Goal: Task Accomplishment & Management: Use online tool/utility

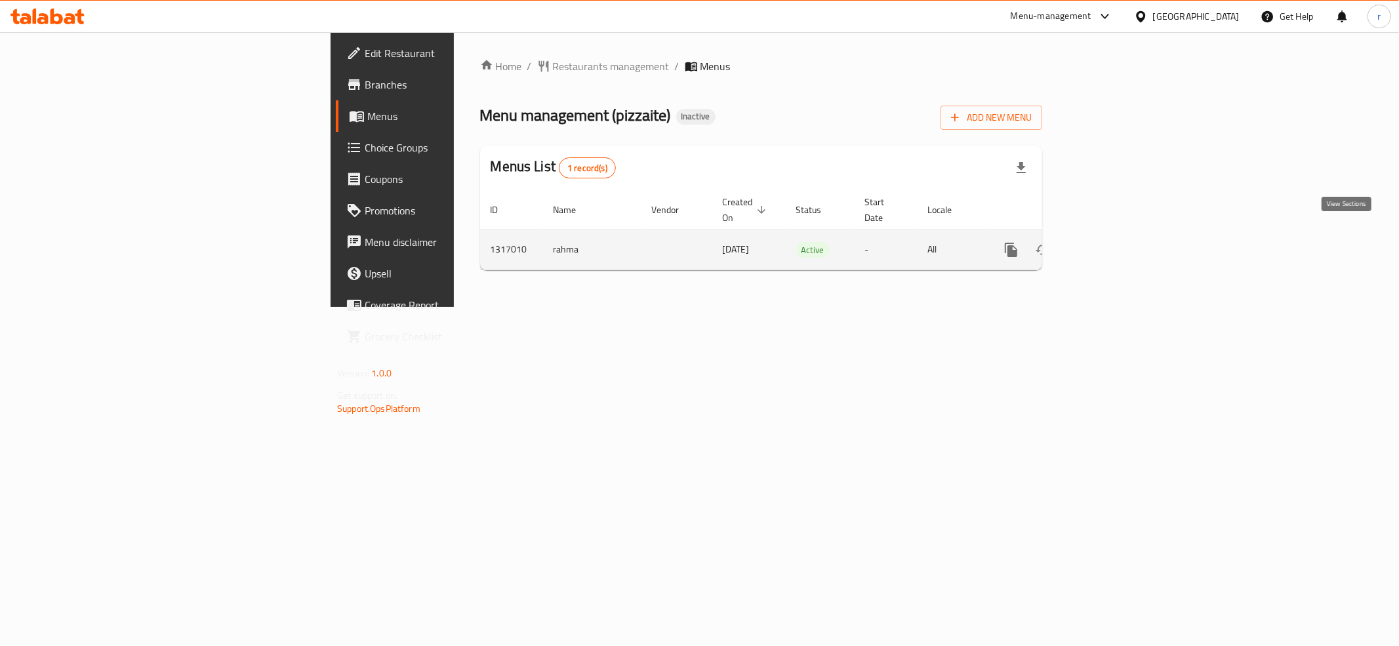
click at [1113, 242] on icon "enhanced table" at bounding box center [1106, 250] width 16 height 16
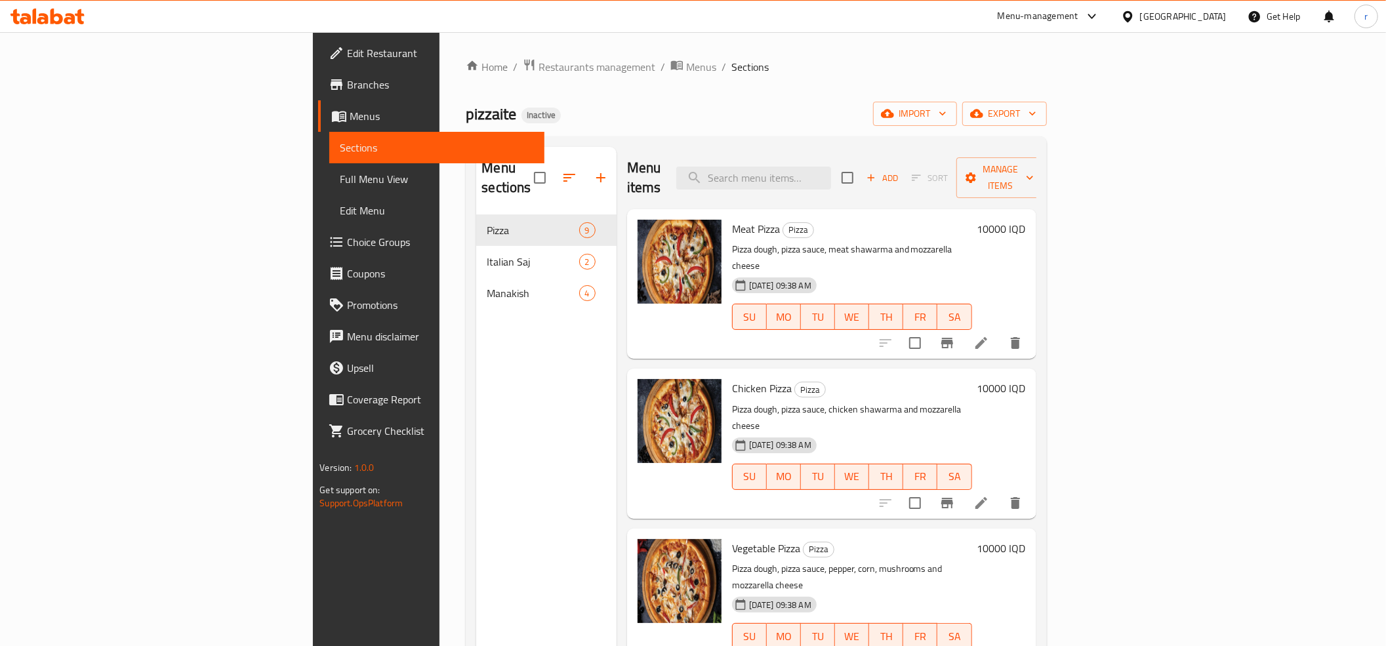
click at [340, 182] on span "Full Menu View" at bounding box center [437, 179] width 194 height 16
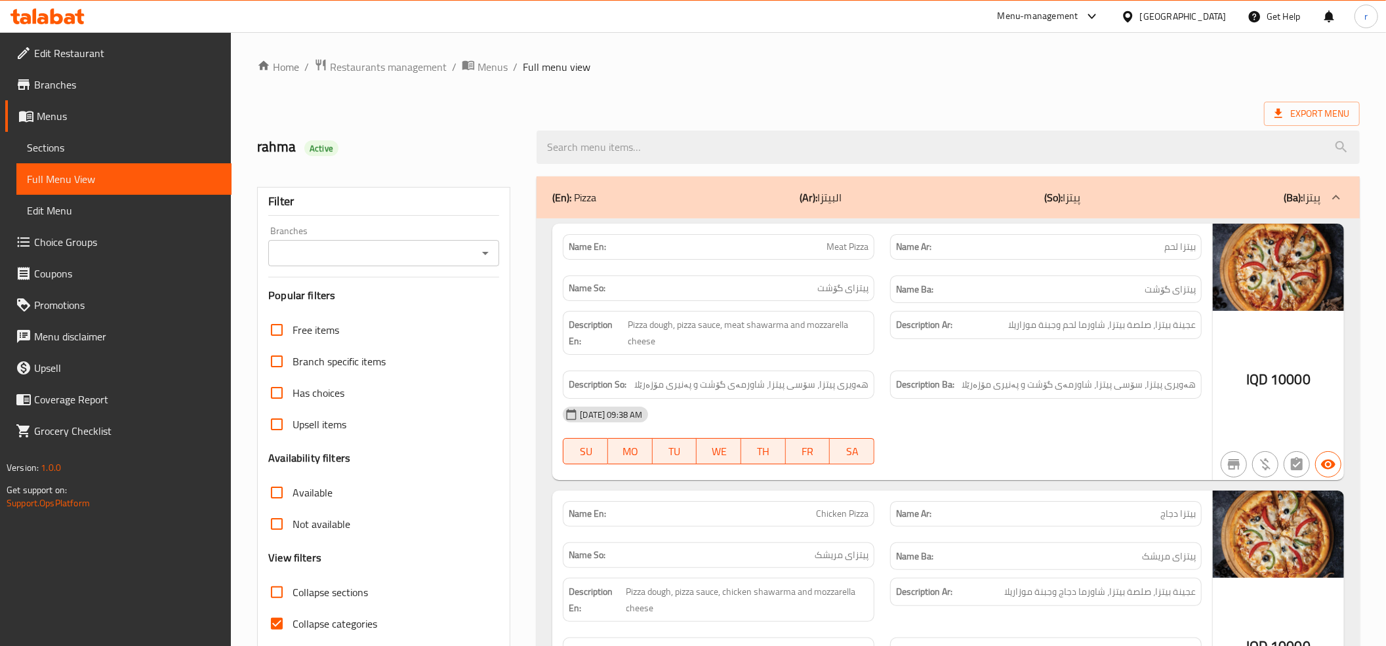
click at [282, 623] on input "Collapse categories" at bounding box center [276, 623] width 31 height 31
checkbox input "false"
click at [484, 249] on icon "Open" at bounding box center [485, 253] width 16 height 16
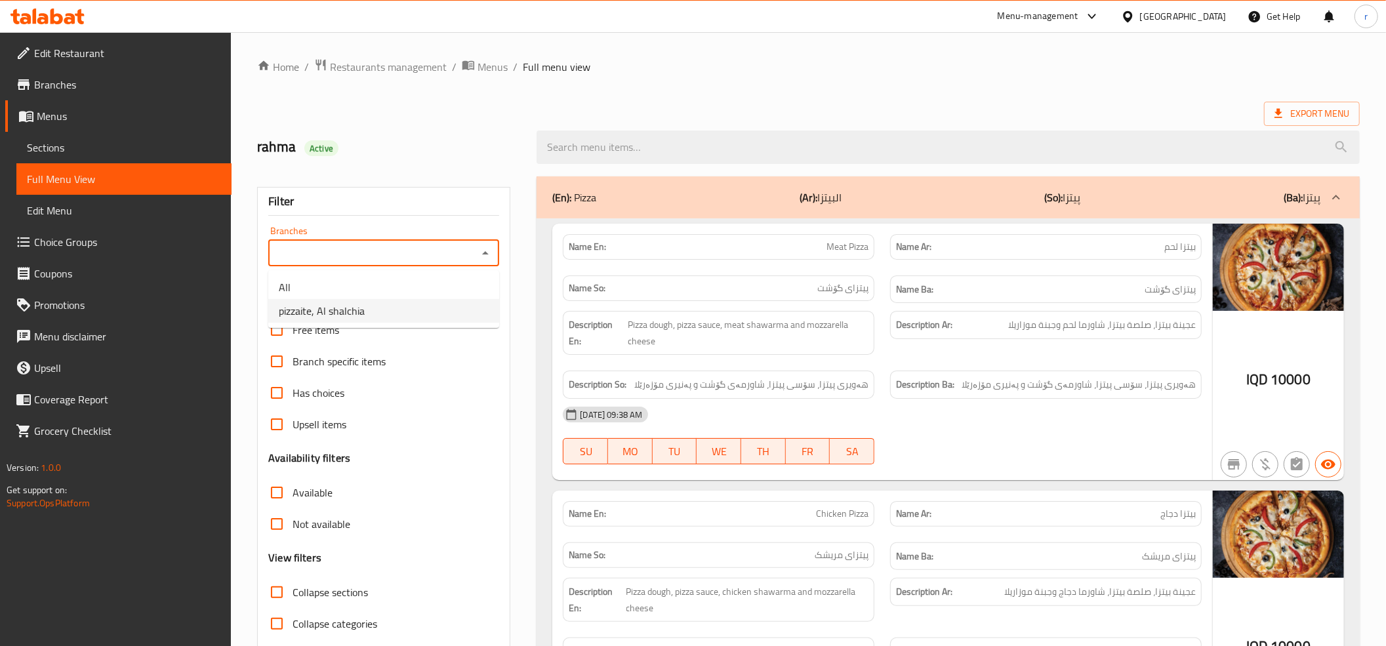
click at [478, 315] on li "pizzaite, Al shalchia" at bounding box center [383, 311] width 231 height 24
type input "pizzaite, Al shalchia"
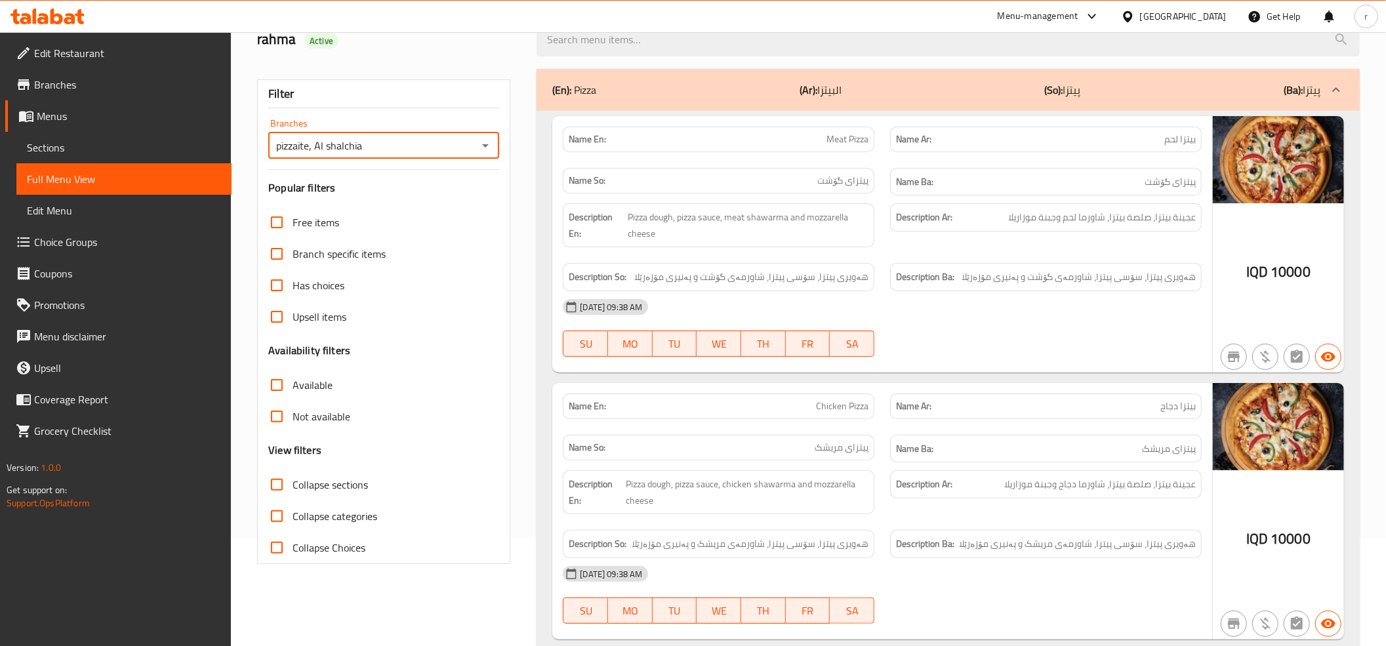
scroll to position [146, 0]
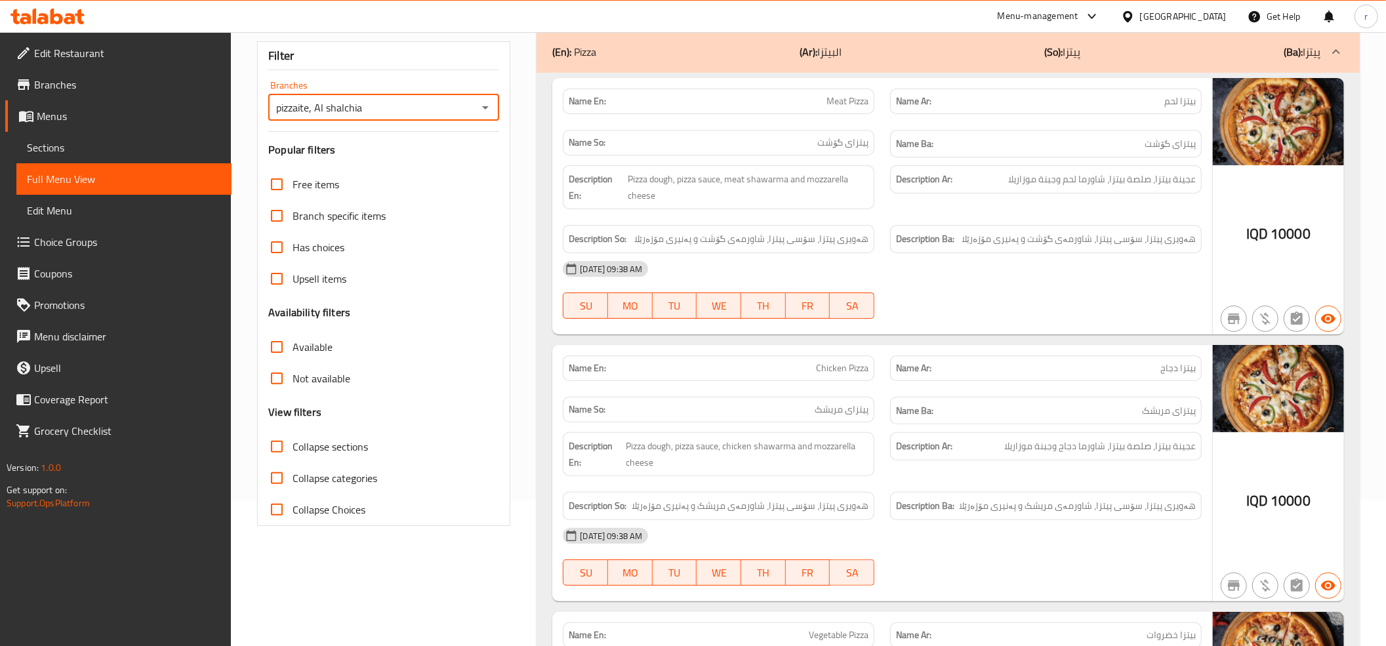
click at [275, 442] on input "Collapse sections" at bounding box center [276, 446] width 31 height 31
checkbox input "true"
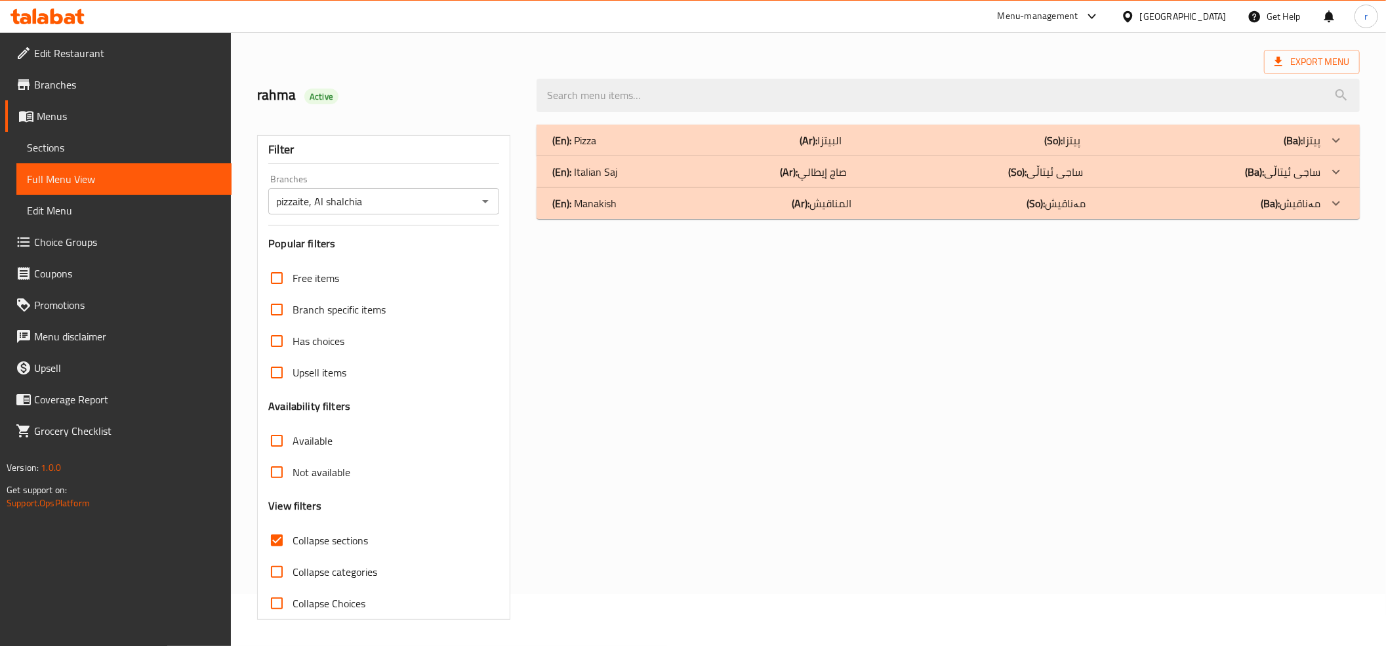
scroll to position [53, 0]
click at [953, 169] on div "(En): Italian Saj (Ar): صاج إيطالي (So): ساجی ئیتاڵی (Ba): ساجی ئیتاڵی" at bounding box center [936, 172] width 768 height 16
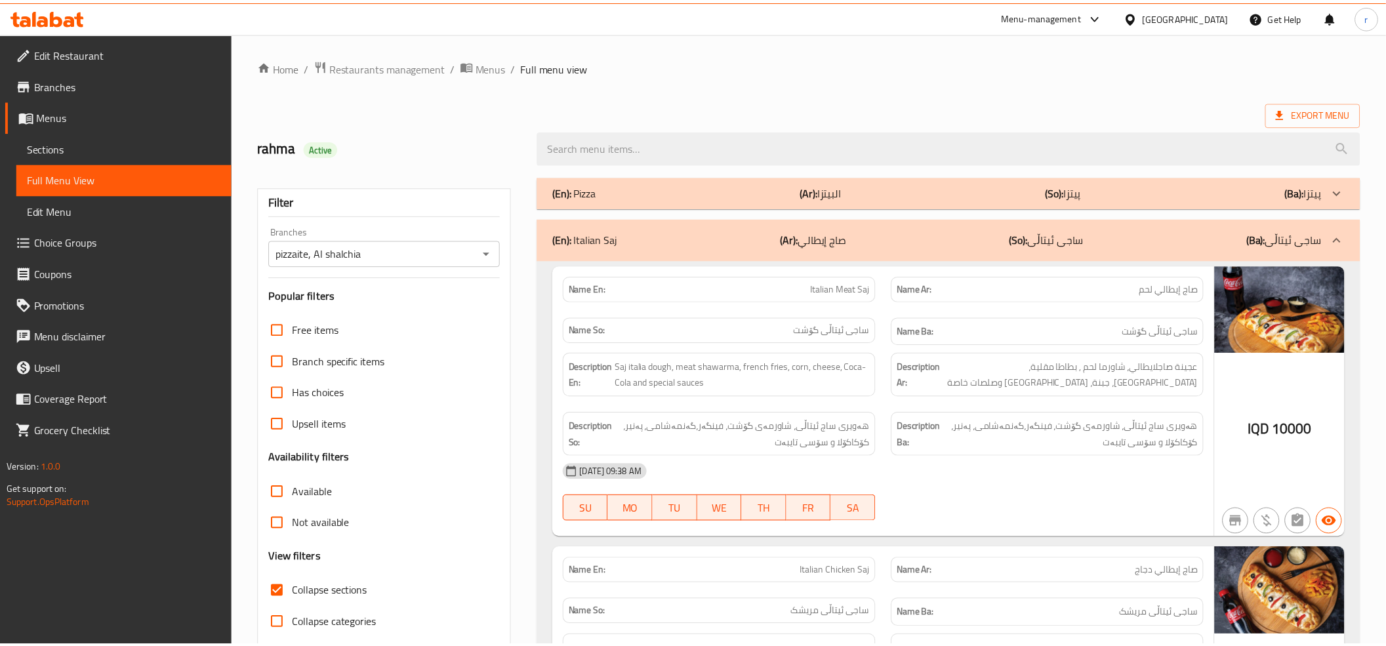
scroll to position [273, 0]
